Goal: Complete application form

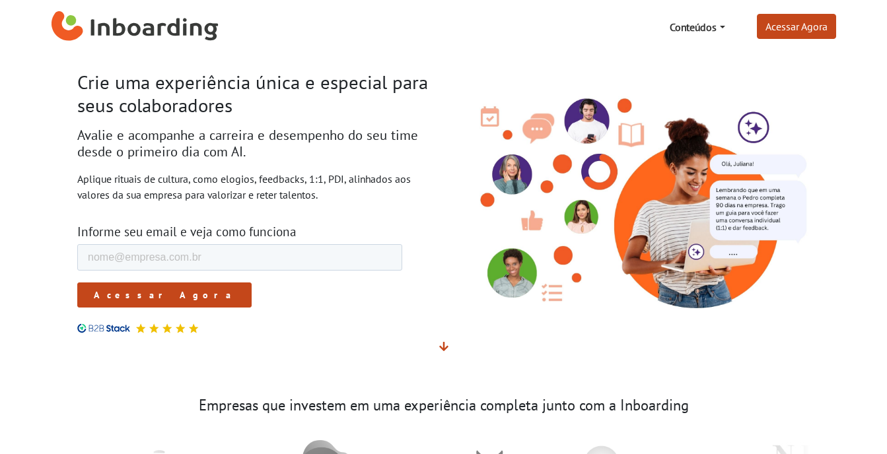
scroll to position [1, 0]
click at [248, 258] on input "E-mail de trabalho *" at bounding box center [239, 257] width 325 height 26
type input "[EMAIL_ADDRESS][DOMAIN_NAME]"
click at [139, 296] on input "Acessar Agora" at bounding box center [164, 295] width 174 height 25
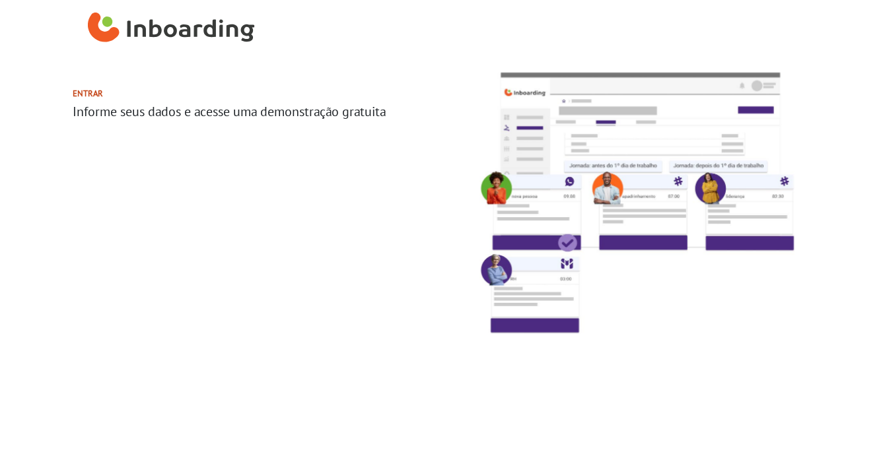
select select "BR"
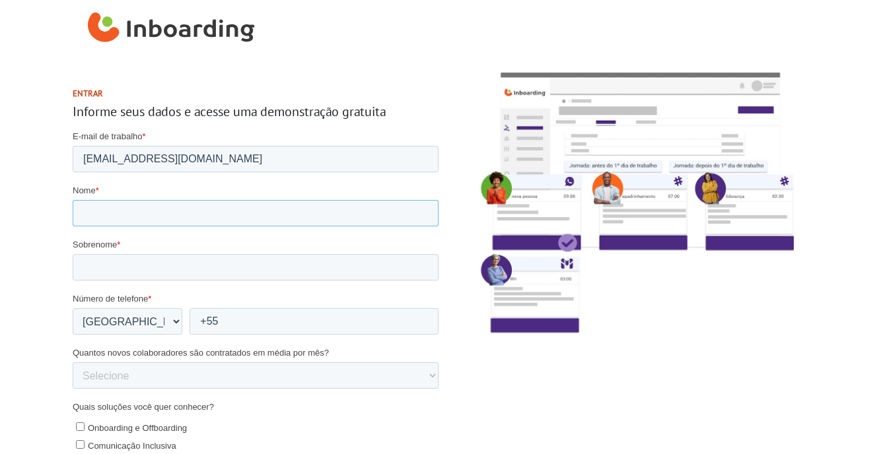
click at [139, 216] on input "Nome *" at bounding box center [255, 213] width 366 height 26
type input "Juliana"
click at [133, 265] on input "Sobrenome *" at bounding box center [255, 267] width 366 height 26
type input "Pereira"
click at [256, 335] on form "E-mail de trabalho * contato@brotoconsultatio.com.br Nome * Juliana Sobrenome *…" at bounding box center [255, 401] width 366 height 543
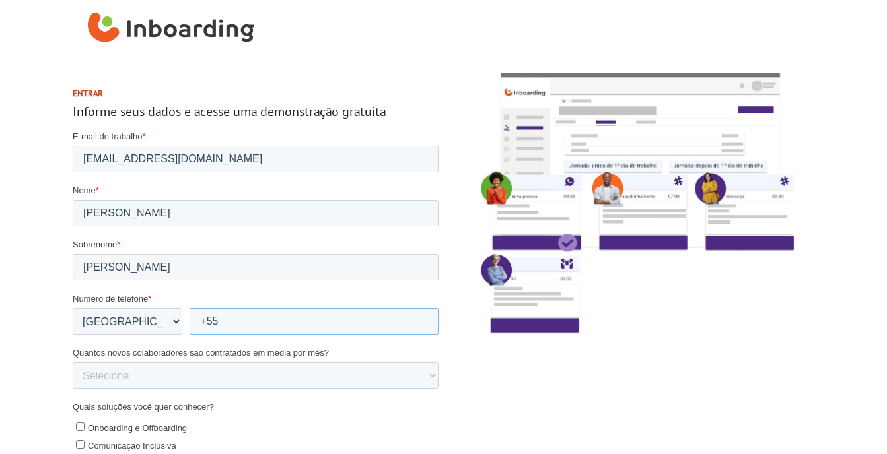
click at [256, 316] on input "+55" at bounding box center [313, 321] width 249 height 26
type input "+55 11975464469"
click at [203, 375] on select "Selecione 0-5 5-10 10-50 50-100 100+" at bounding box center [255, 375] width 366 height 26
select select "0-5"
click at [72, 362] on select "Selecione 0-5 5-10 10-50 50-100 100+" at bounding box center [255, 375] width 366 height 26
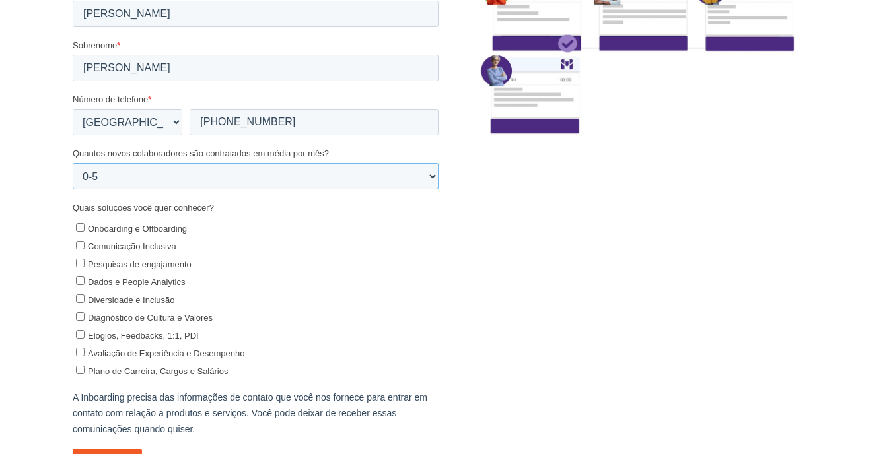
scroll to position [209, 0]
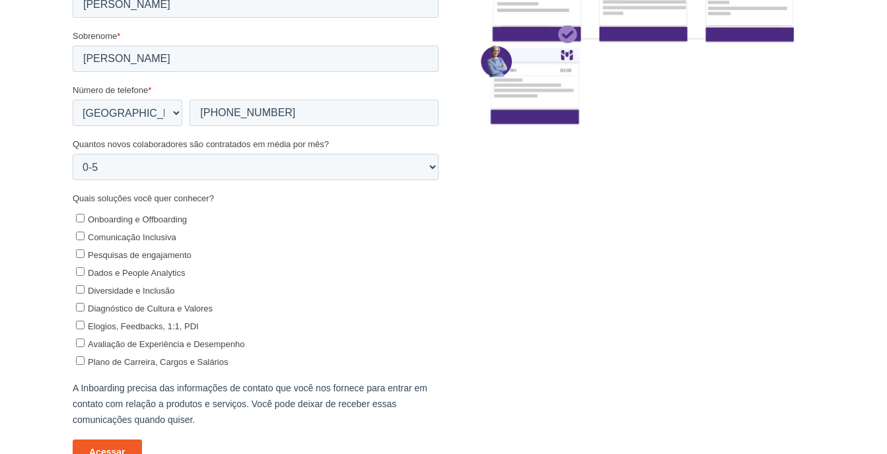
click at [79, 219] on input "Onboarding e Offboarding" at bounding box center [79, 219] width 9 height 9
checkbox input "true"
click at [81, 256] on input "Pesquisas de engajamento" at bounding box center [79, 254] width 9 height 9
checkbox input "true"
click at [81, 271] on input "Dados e People Analytics" at bounding box center [79, 272] width 9 height 9
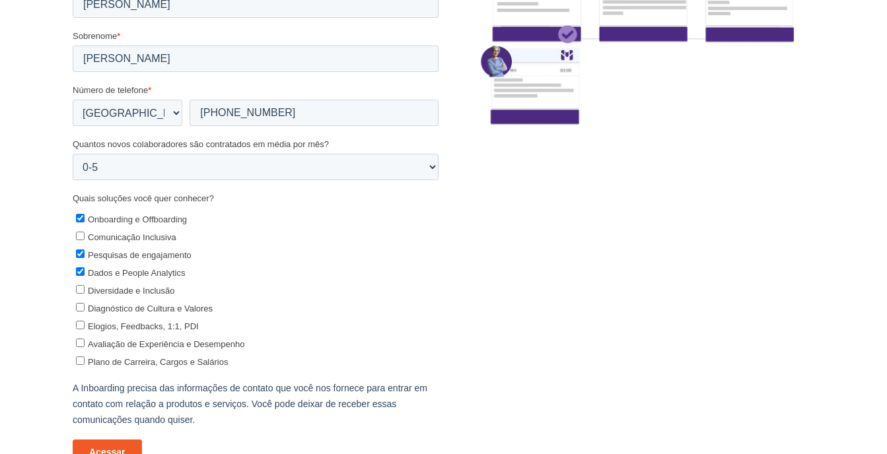
checkbox input "true"
click at [79, 304] on input "Diagnóstico de Cultura e Valores" at bounding box center [79, 308] width 9 height 9
checkbox input "true"
click at [83, 318] on li "Elogios, Feedbacks, 1:1, PDI" at bounding box center [256, 325] width 362 height 15
click at [82, 328] on input "Elogios, Feedbacks, 1:1, PDI" at bounding box center [79, 326] width 9 height 9
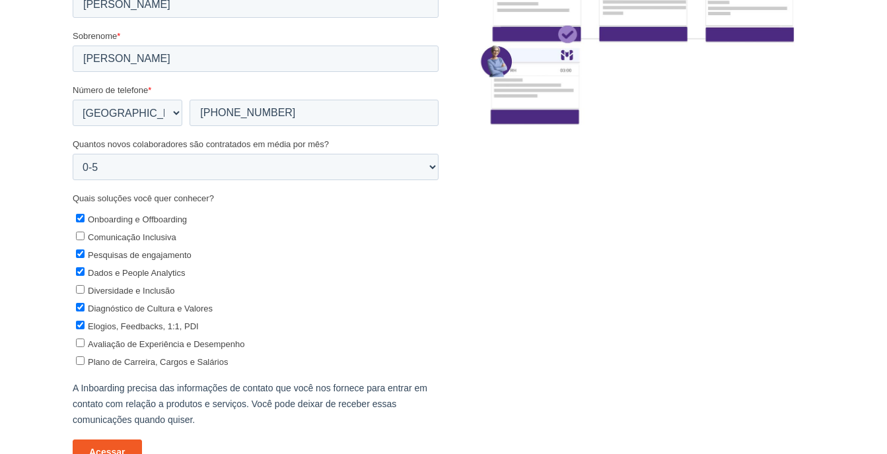
checkbox input "true"
click at [78, 341] on input "Avaliação de Experiência e Desempenho" at bounding box center [79, 343] width 9 height 9
checkbox input "true"
click at [80, 291] on input "Diversidade e Inclusão" at bounding box center [79, 290] width 9 height 9
checkbox input "true"
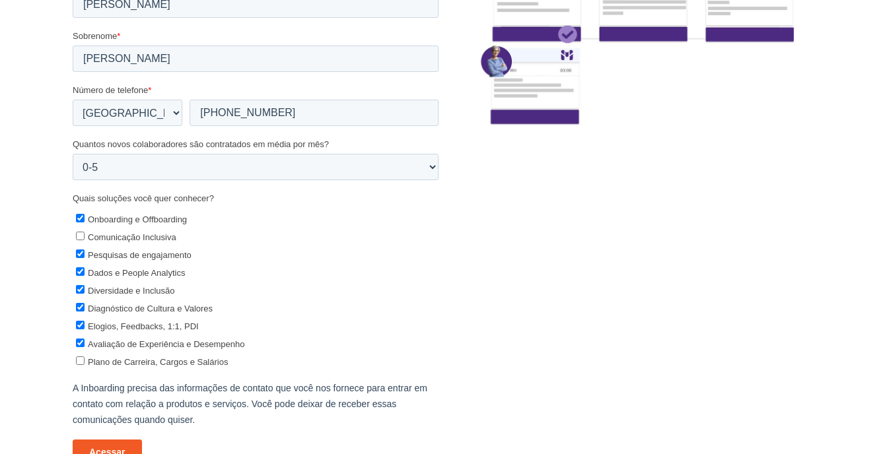
click at [73, 362] on ul "Onboarding e Offboarding Comunicação Inclusiva Pesquisas de engajamento Dados e…" at bounding box center [255, 289] width 366 height 160
click at [79, 362] on input "Plano de Carreira, Cargos e Salários" at bounding box center [79, 361] width 9 height 9
checkbox input "true"
click at [79, 236] on input "Comunicação Inclusiva" at bounding box center [79, 236] width 9 height 9
checkbox input "true"
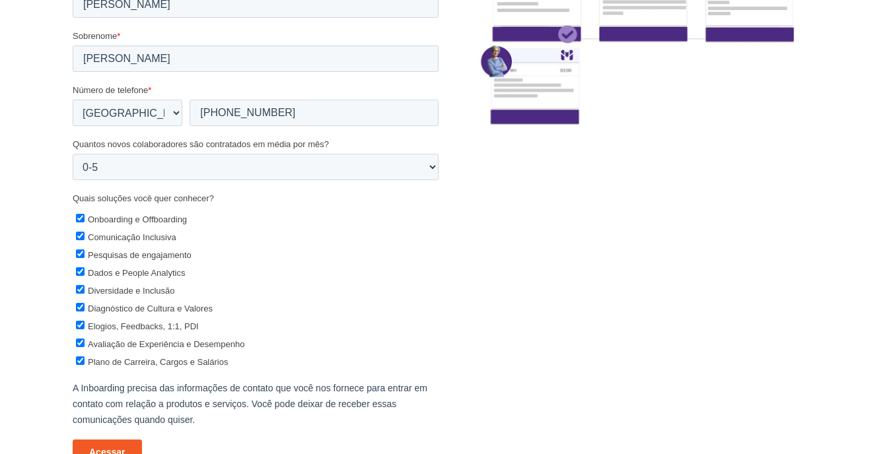
click at [120, 449] on input "Acessar" at bounding box center [106, 452] width 69 height 25
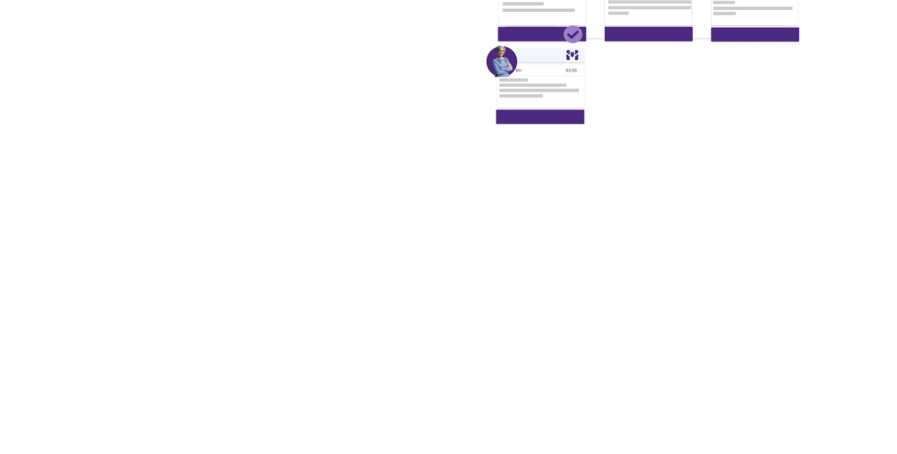
scroll to position [0, 0]
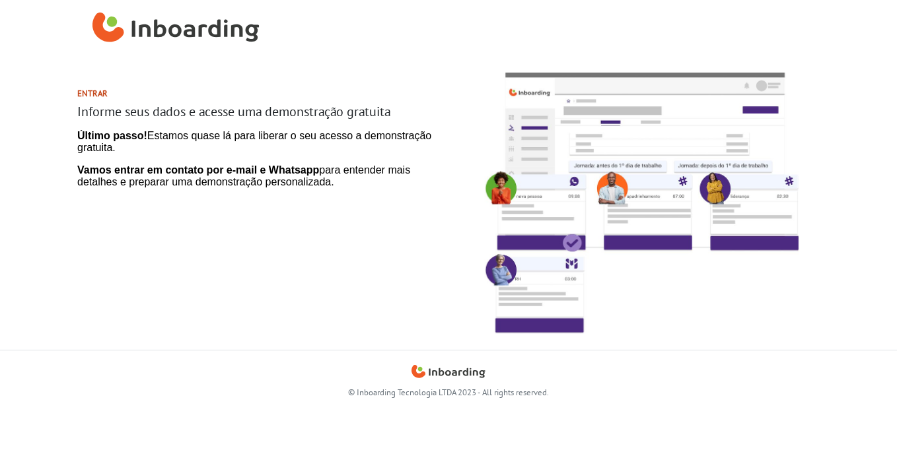
click at [97, 97] on h2 "Entrar" at bounding box center [260, 93] width 366 height 10
click at [559, 276] on img at bounding box center [636, 203] width 357 height 293
